Goal: Find contact information: Find contact information

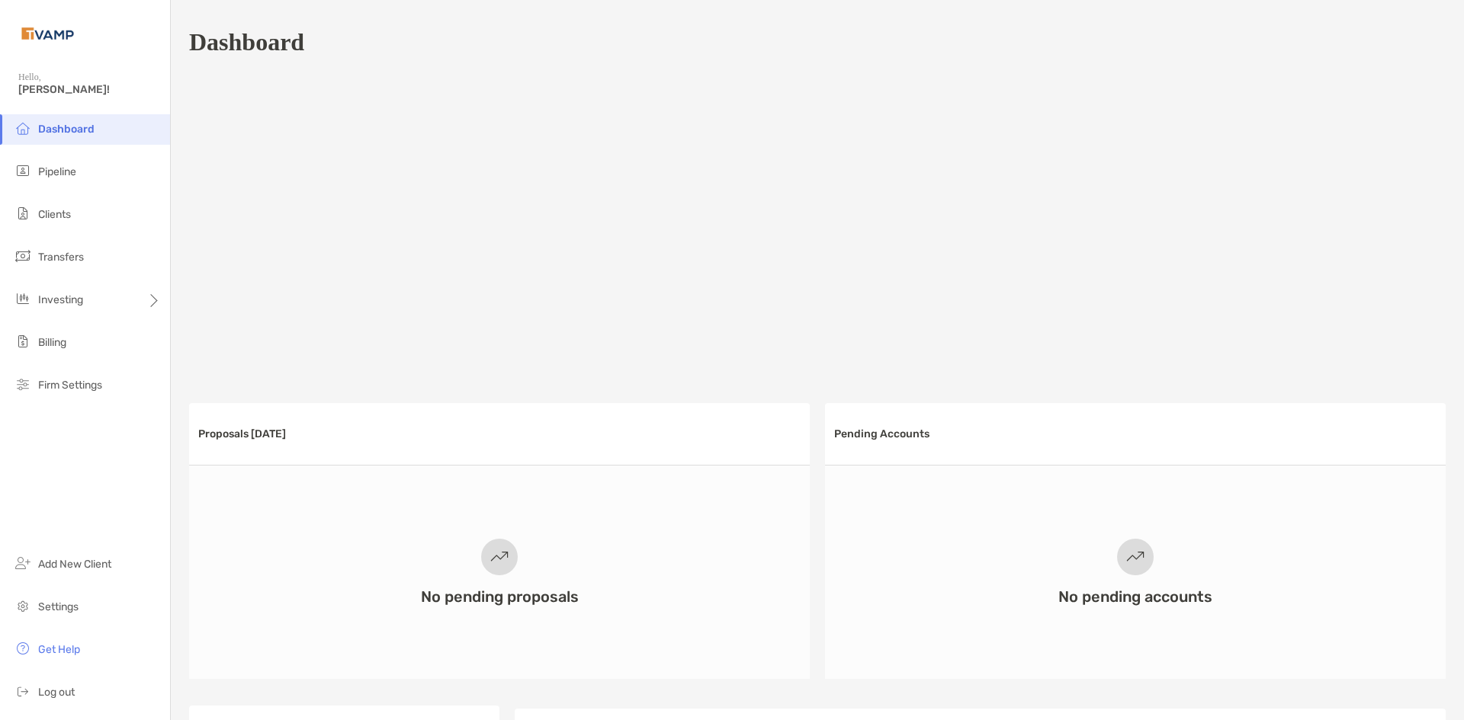
click at [89, 169] on li "Pipeline" at bounding box center [85, 172] width 170 height 30
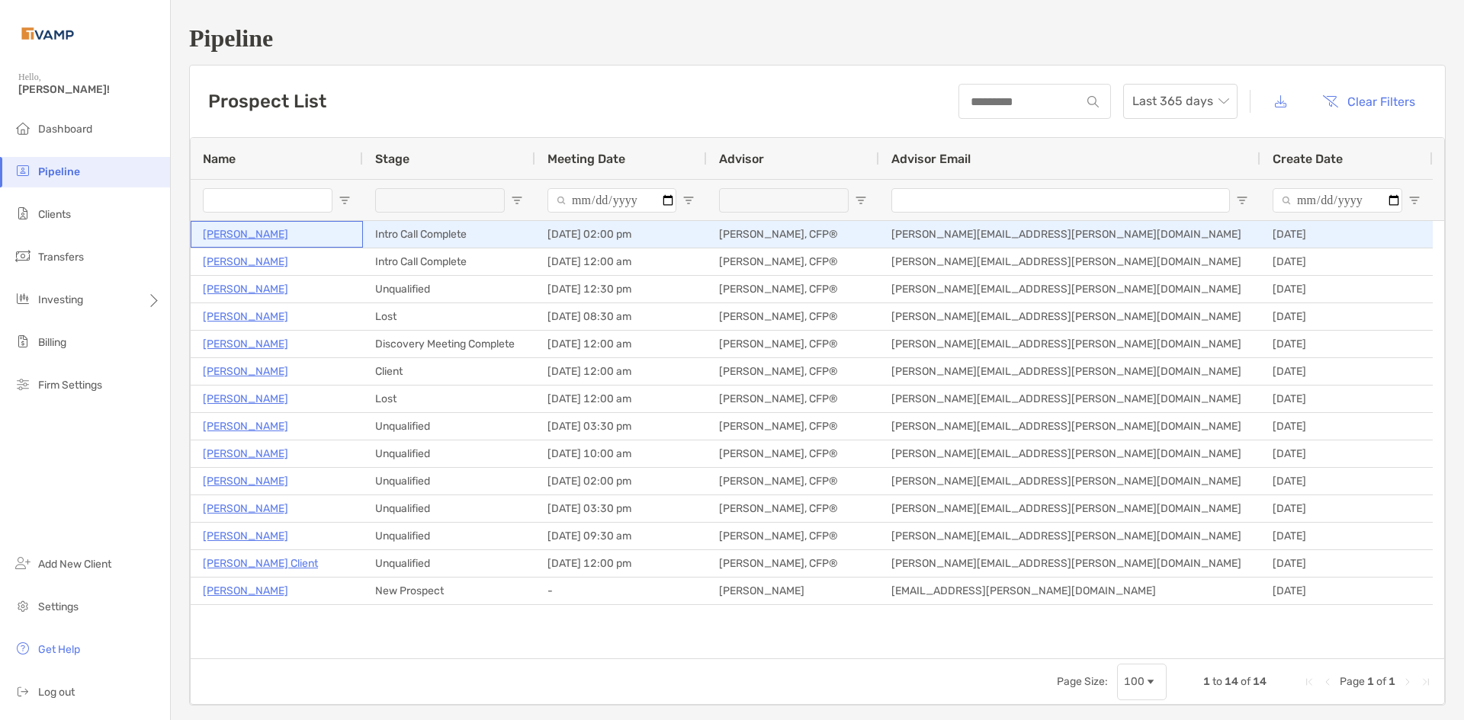
click at [256, 233] on p "[PERSON_NAME]" at bounding box center [245, 234] width 85 height 19
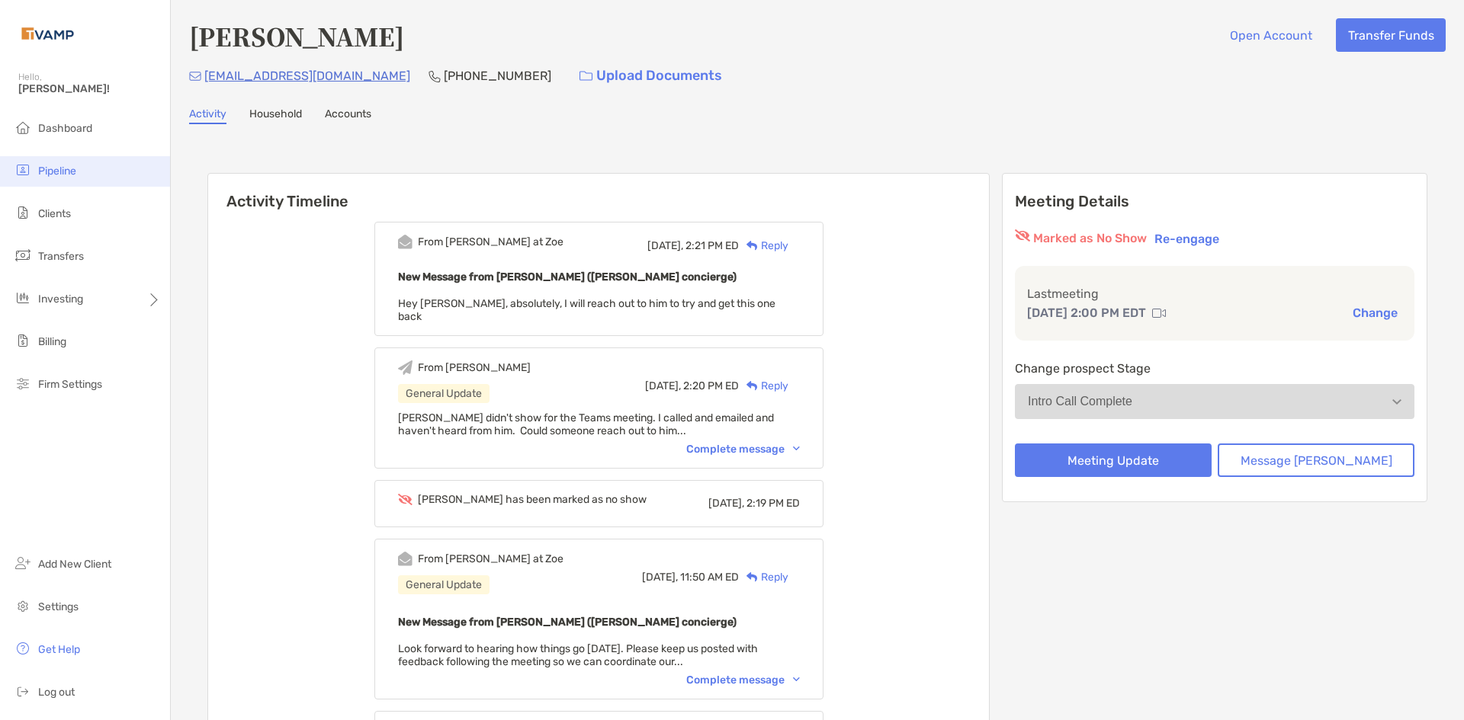
click at [72, 167] on span "Pipeline" at bounding box center [57, 171] width 38 height 13
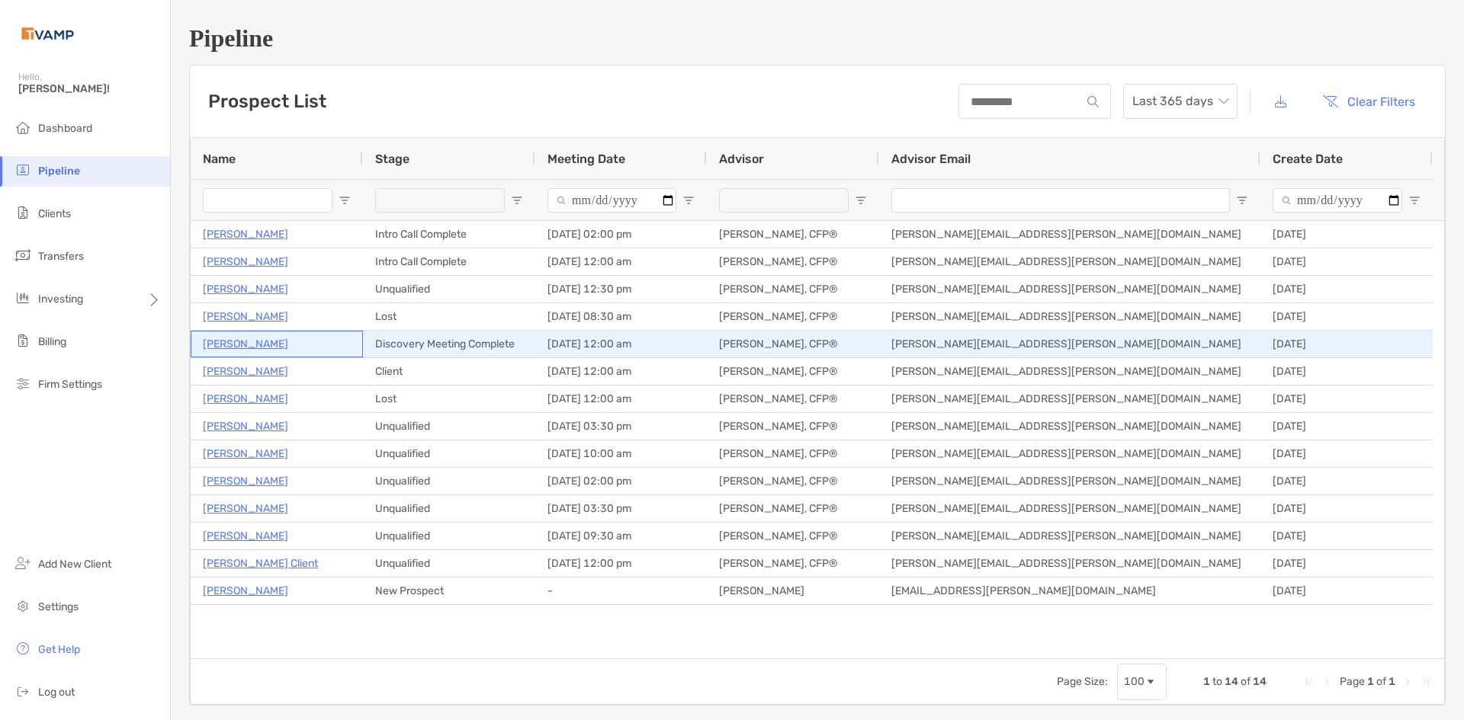
click at [236, 341] on p "[PERSON_NAME]" at bounding box center [245, 344] width 85 height 19
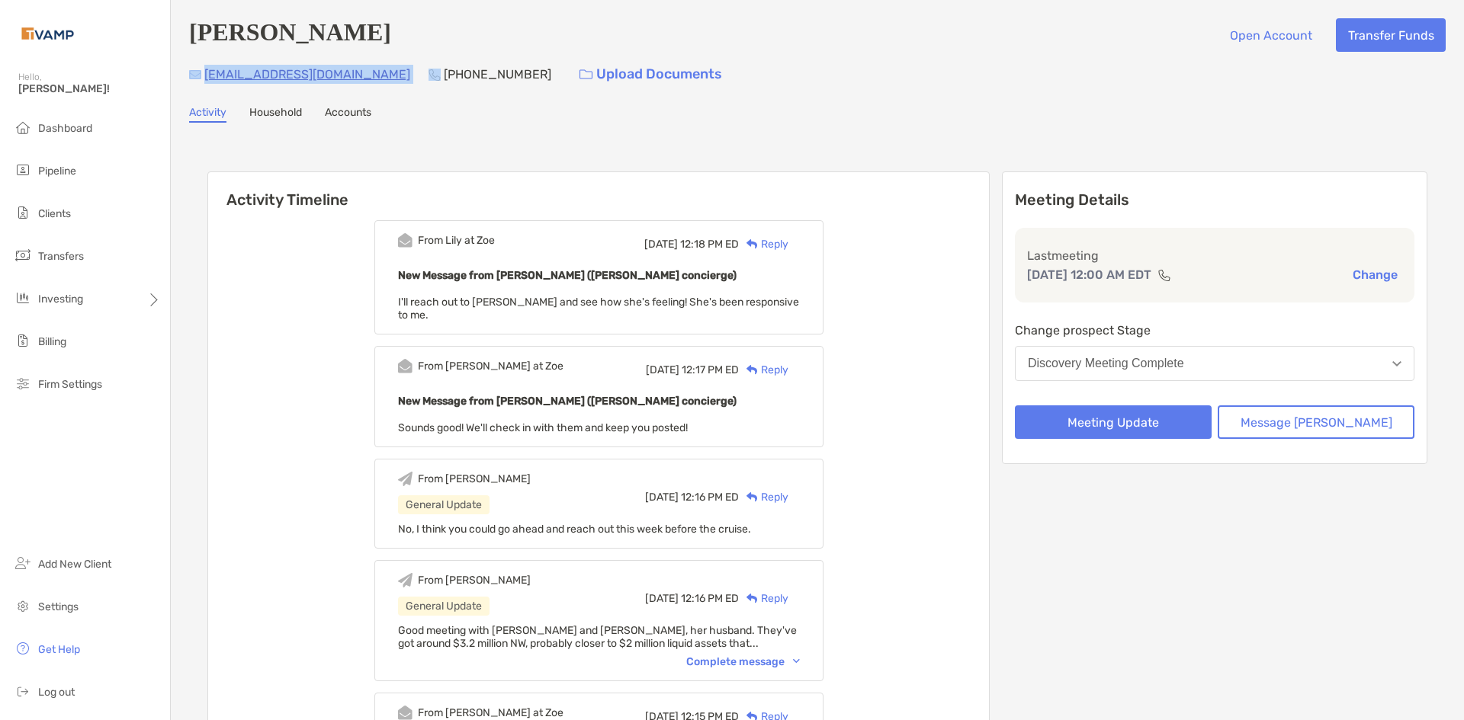
drag, startPoint x: 383, startPoint y: 73, endPoint x: 201, endPoint y: 80, distance: 181.6
click at [201, 80] on div "everywoman30@hotmail.com (386) 848-3611 Upload Documents" at bounding box center [817, 74] width 1256 height 33
copy div "everywoman30@hotmail.com"
